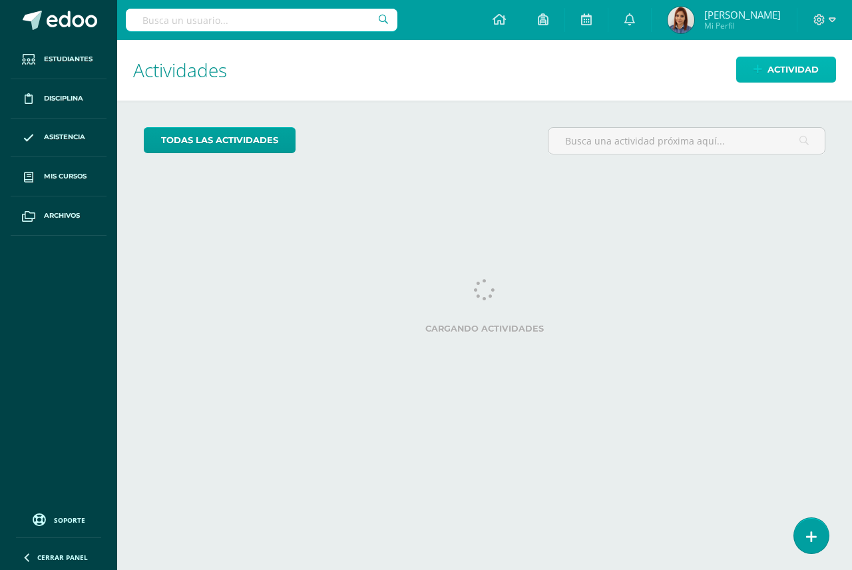
click at [783, 64] on span "Actividad" at bounding box center [792, 69] width 51 height 25
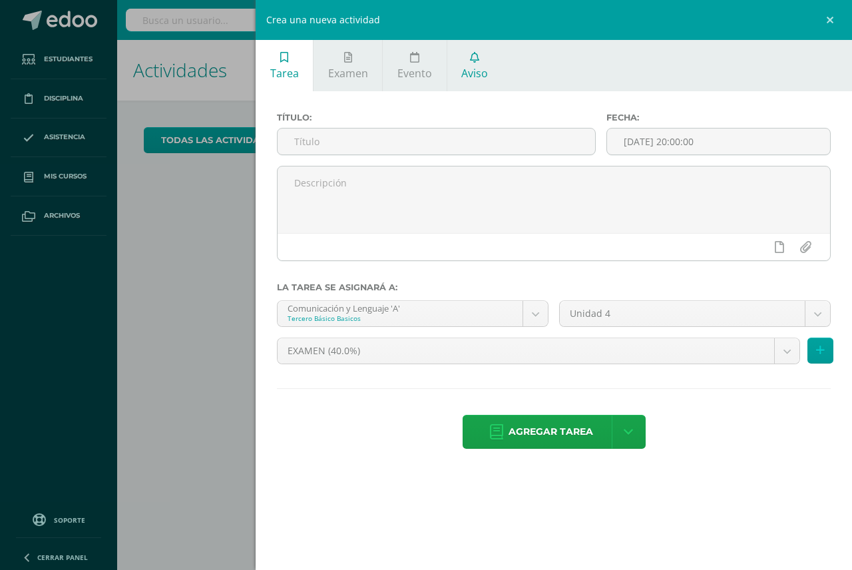
click at [467, 69] on span "Aviso" at bounding box center [474, 73] width 27 height 15
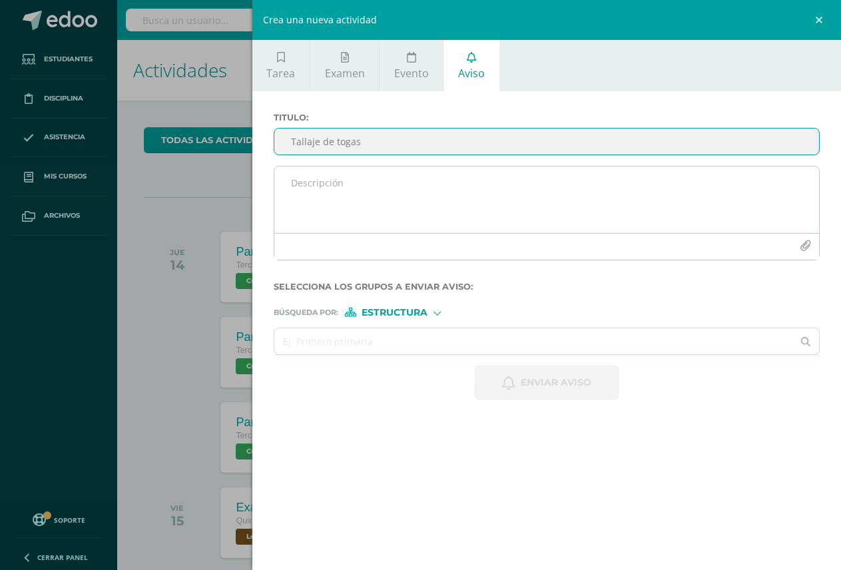
type input "Tallaje de togas"
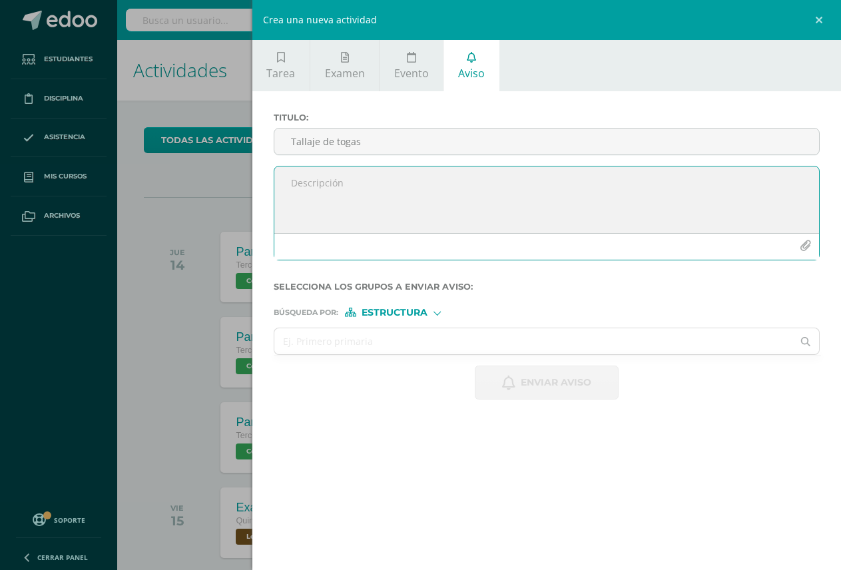
click at [802, 246] on icon "button" at bounding box center [804, 245] width 11 height 11
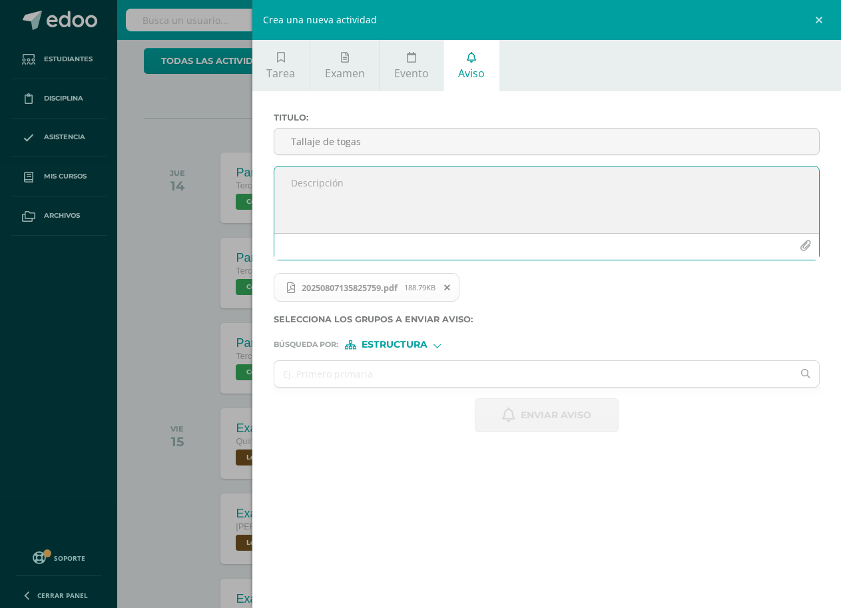
scroll to position [67, 0]
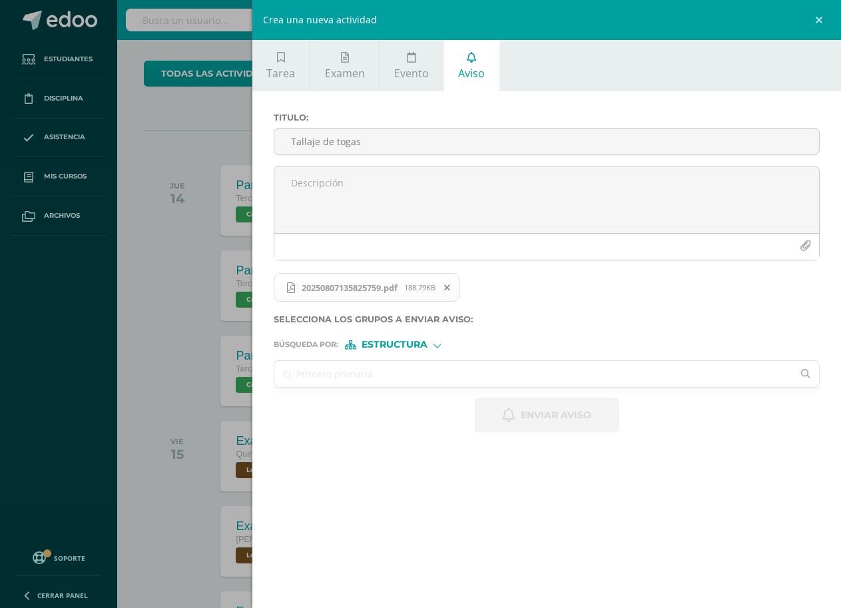
click at [353, 379] on input "text" at bounding box center [533, 374] width 518 height 26
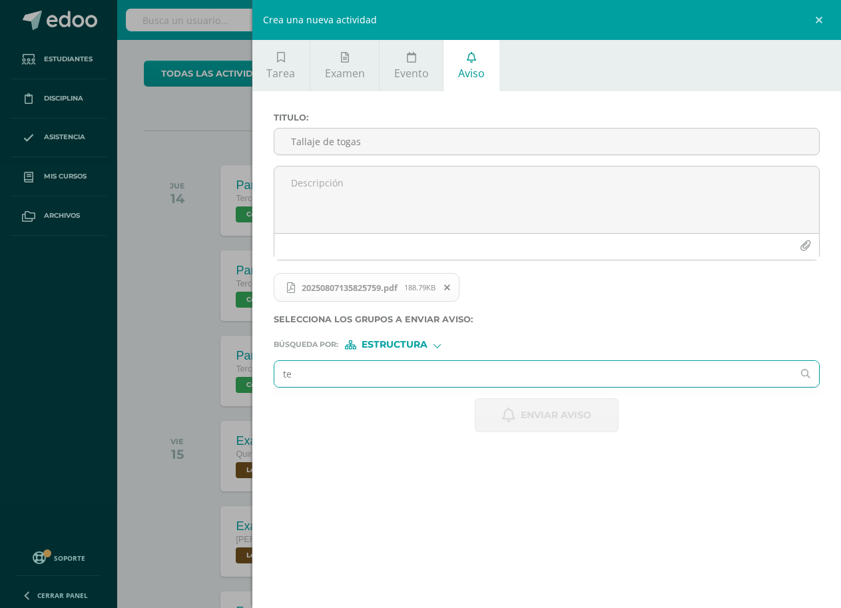
type input "ter"
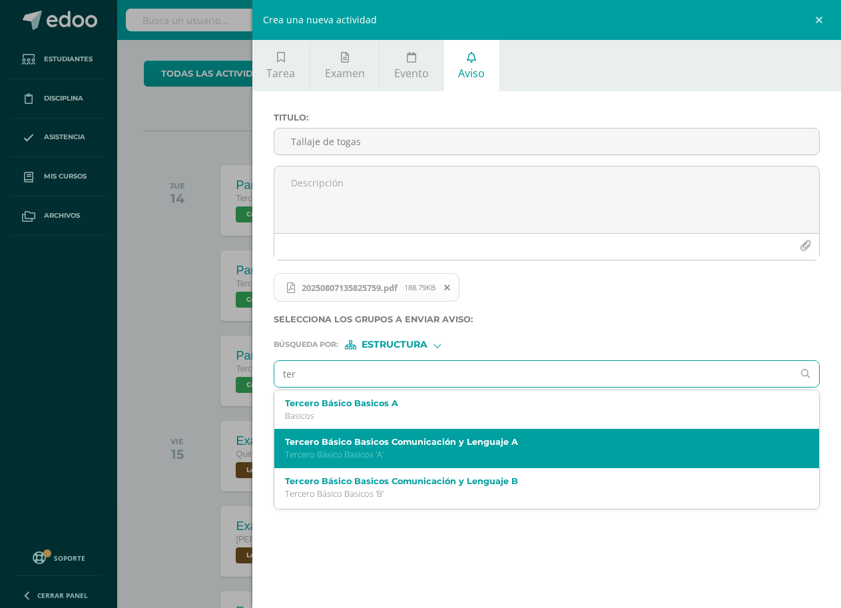
click at [337, 430] on div "Tercero Básico Basicos Comunicación y Lenguaje A Tercero Básico Basicos 'A'" at bounding box center [546, 448] width 544 height 39
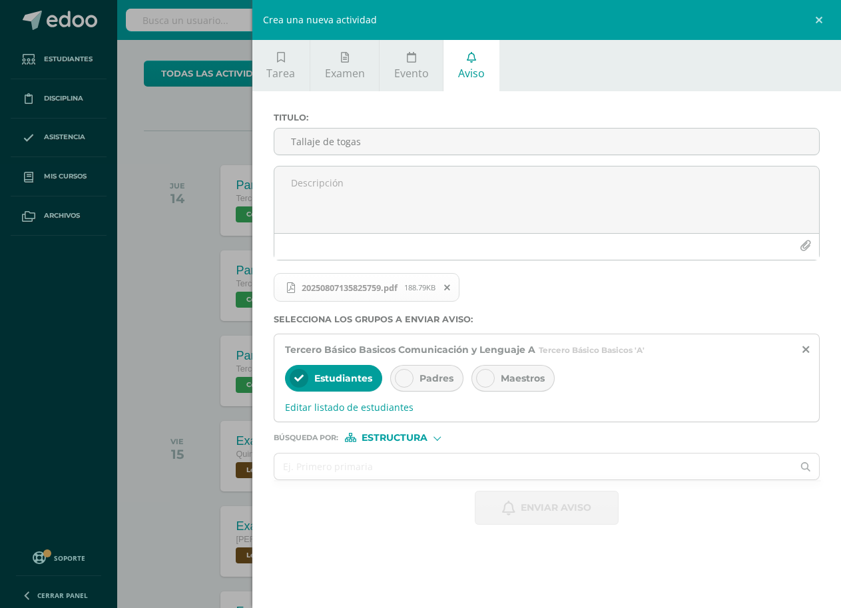
click at [399, 370] on div at bounding box center [404, 378] width 19 height 19
click at [381, 461] on input "text" at bounding box center [533, 466] width 518 height 26
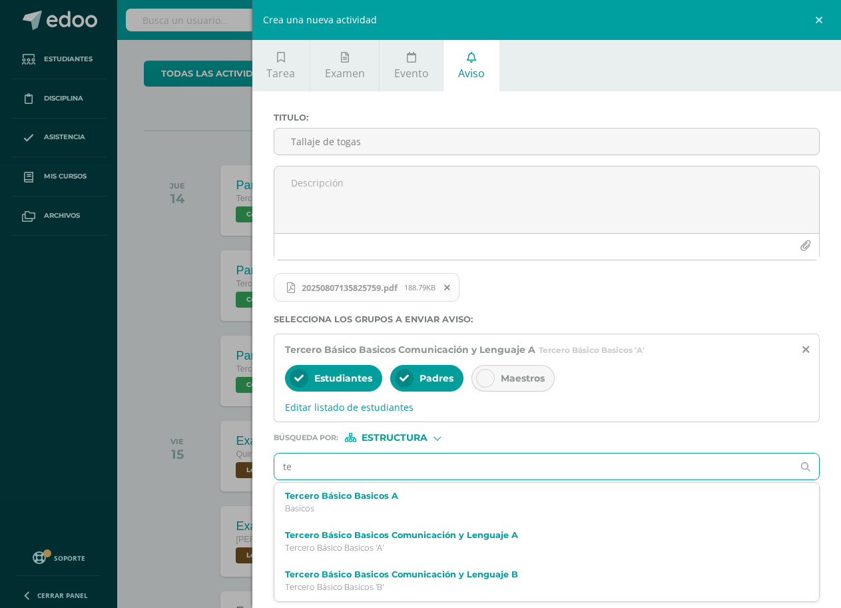
type input "ter"
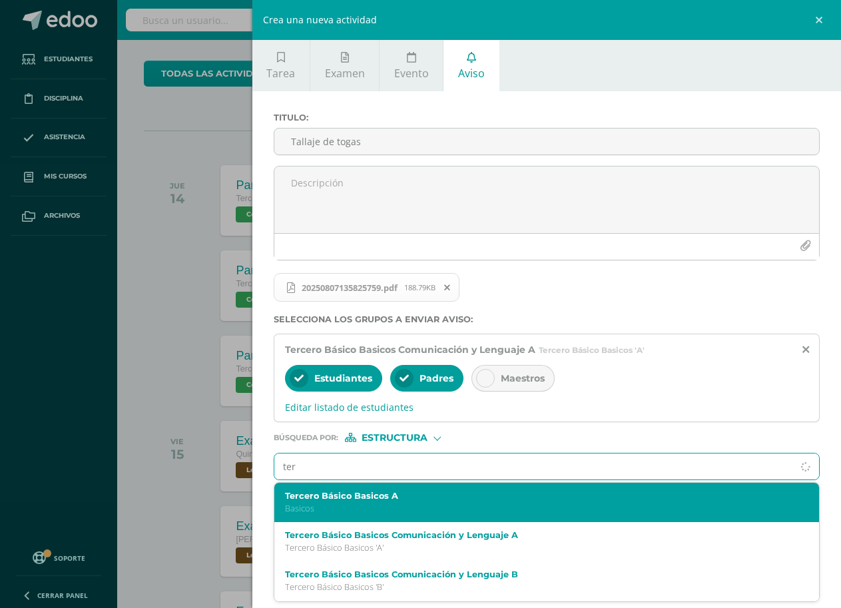
click at [363, 510] on p "Basicos" at bounding box center [535, 508] width 500 height 11
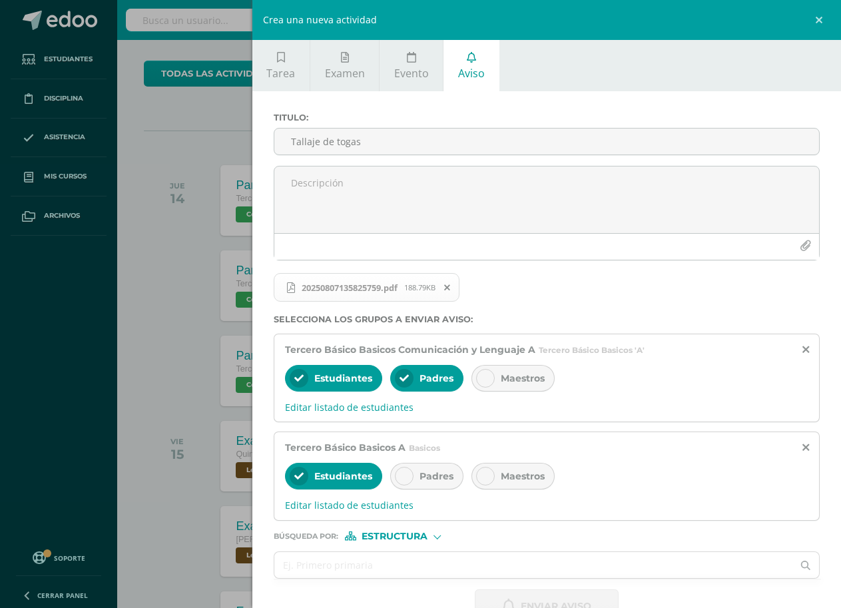
click at [386, 483] on div "Estudiantes Padres Maestros" at bounding box center [546, 477] width 523 height 32
click at [395, 483] on div "Padres" at bounding box center [426, 476] width 73 height 27
click at [487, 479] on icon at bounding box center [485, 475] width 9 height 9
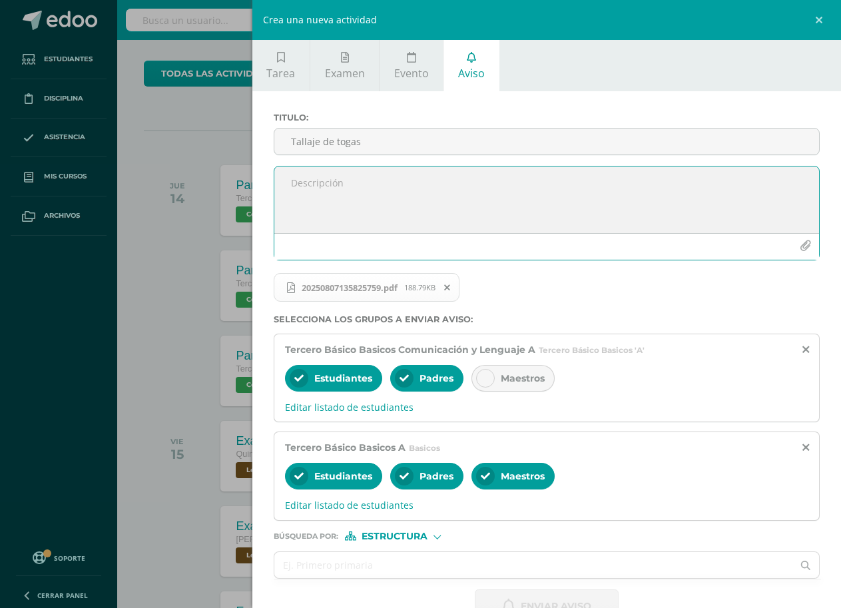
click at [335, 190] on textarea at bounding box center [546, 199] width 544 height 67
type textarea "e"
click at [315, 182] on textarea "El mikéroles" at bounding box center [546, 199] width 544 height 67
click at [320, 183] on textarea "El miéroles" at bounding box center [546, 199] width 544 height 67
click at [369, 184] on textarea "El [DATE]" at bounding box center [546, 199] width 544 height 67
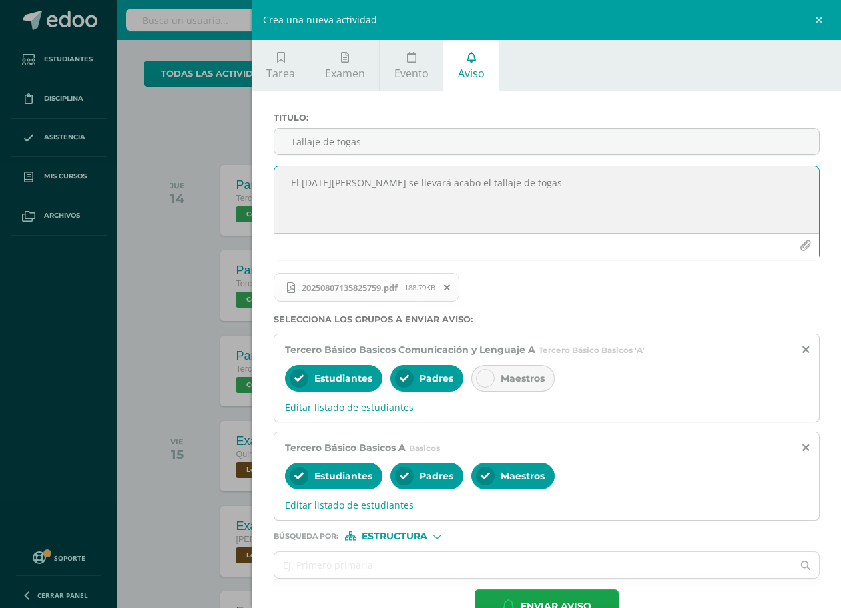
scroll to position [37, 0]
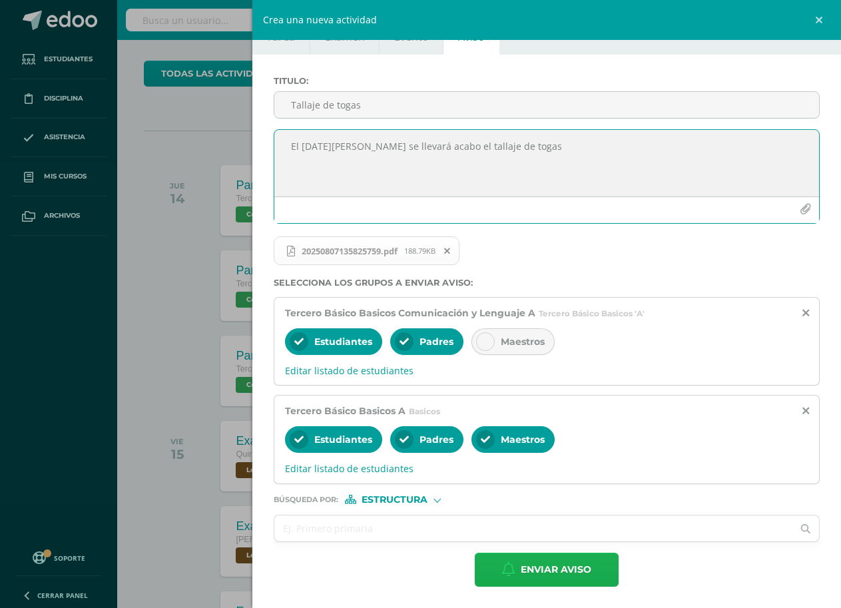
type textarea "El [DATE][PERSON_NAME] se llevará acabo el tallaje de togas"
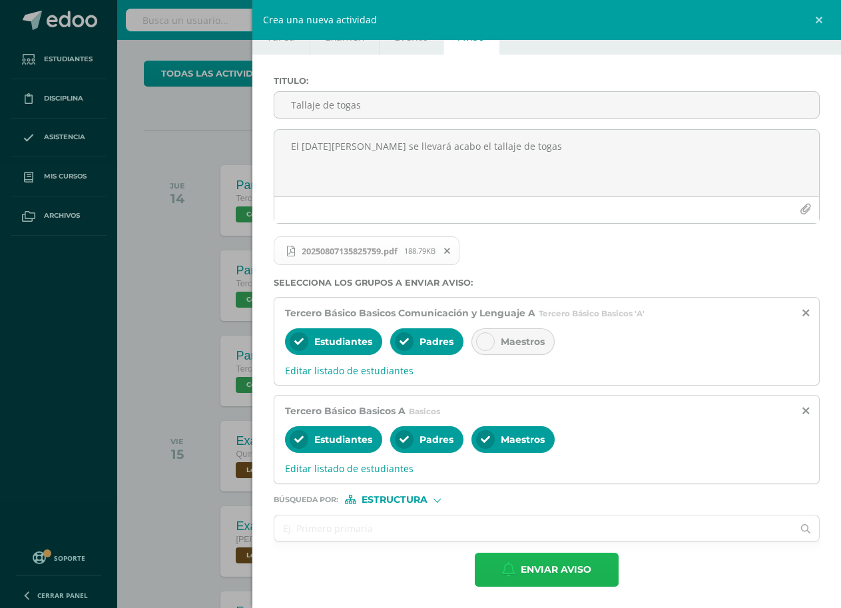
click at [535, 569] on span "Enviar aviso" at bounding box center [555, 569] width 71 height 33
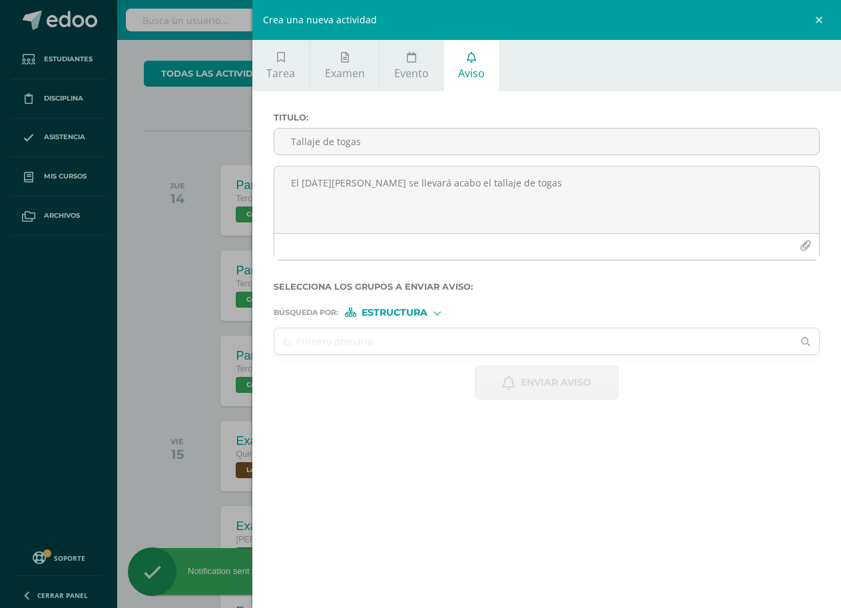
scroll to position [0, 0]
click at [817, 18] on link at bounding box center [821, 20] width 40 height 40
